Goal: Task Accomplishment & Management: Manage account settings

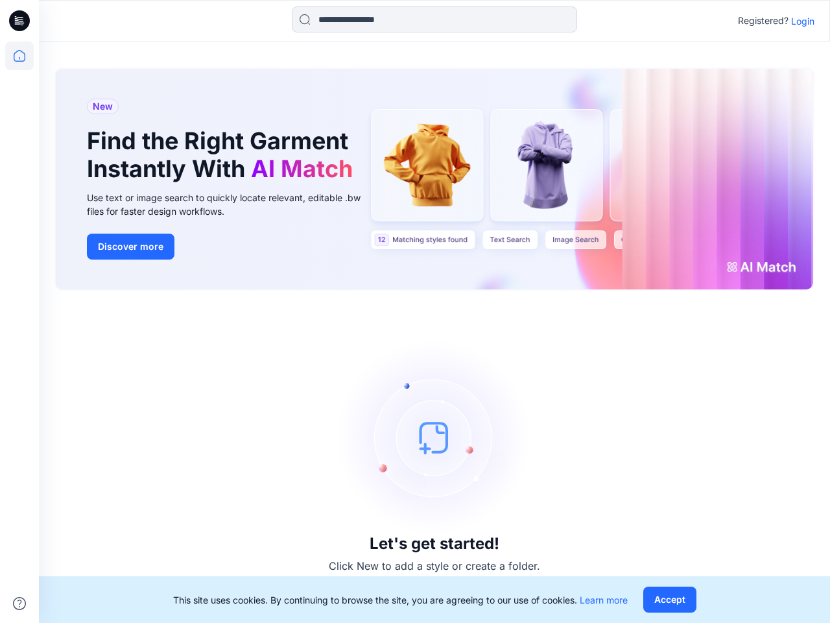
click at [415, 311] on div "Let's get started! Click New to add a style or create a folder." at bounding box center [434, 456] width 760 height 301
click at [20, 21] on icon at bounding box center [21, 21] width 5 height 1
click at [19, 56] on icon at bounding box center [19, 56] width 29 height 29
click at [19, 603] on icon at bounding box center [19, 603] width 13 height 13
click at [435, 19] on input at bounding box center [434, 19] width 285 height 26
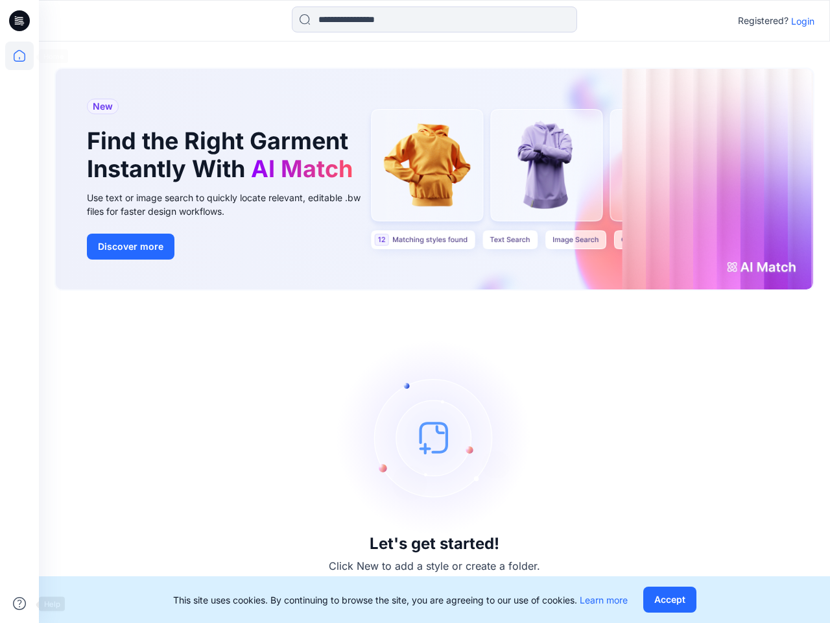
click at [803, 21] on p "Login" at bounding box center [802, 21] width 23 height 14
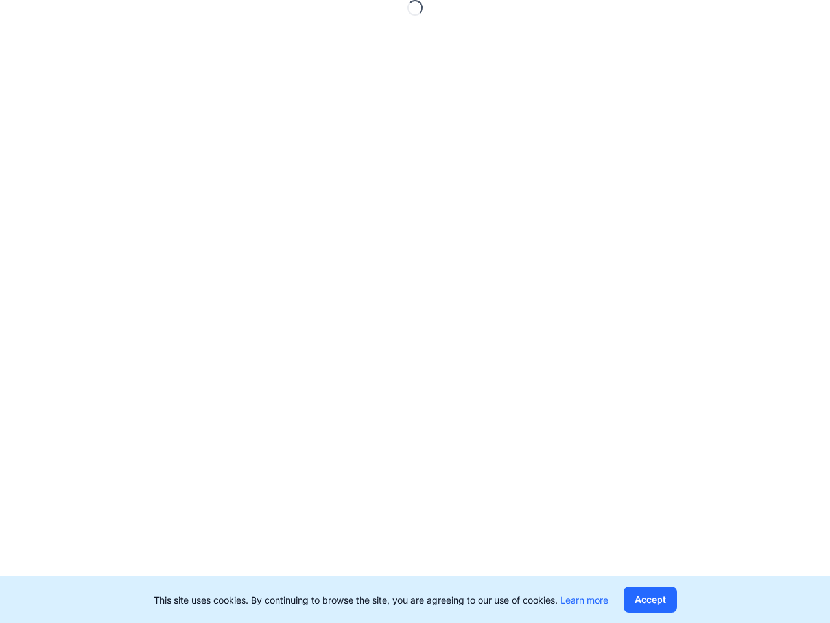
click at [669, 599] on button "Accept" at bounding box center [650, 599] width 53 height 26
